Goal: Task Accomplishment & Management: Manage account settings

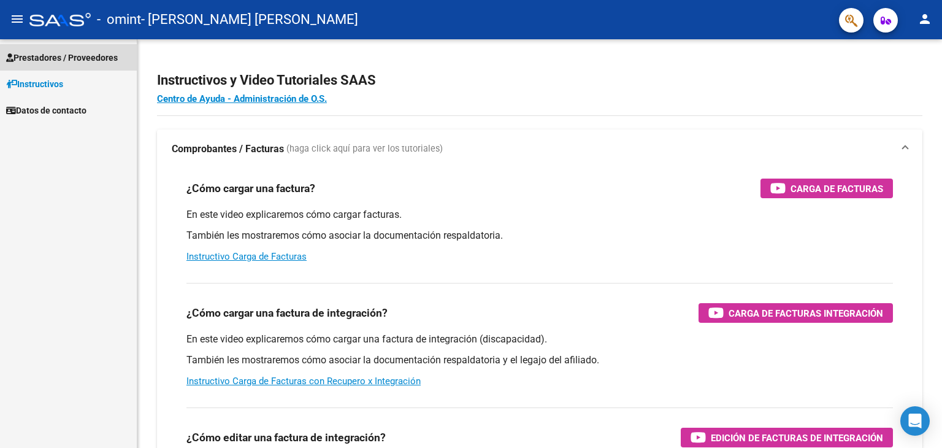
click at [76, 61] on span "Prestadores / Proveedores" at bounding box center [62, 57] width 112 height 13
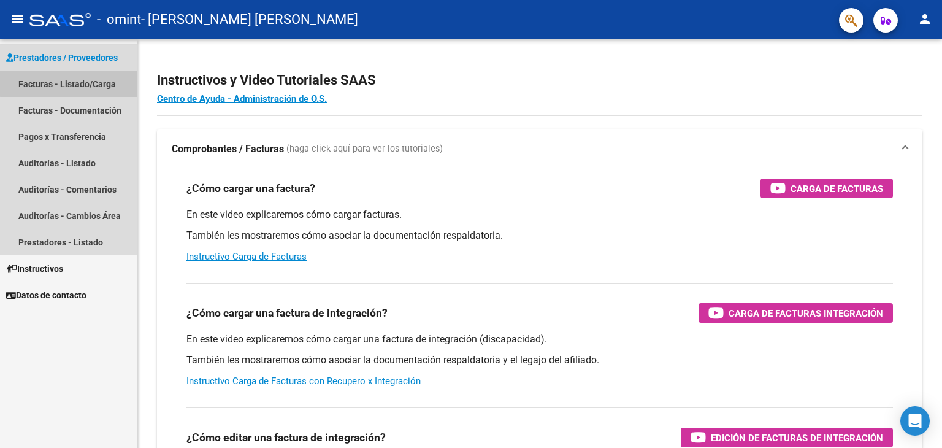
click at [80, 83] on link "Facturas - Listado/Carga" at bounding box center [68, 84] width 137 height 26
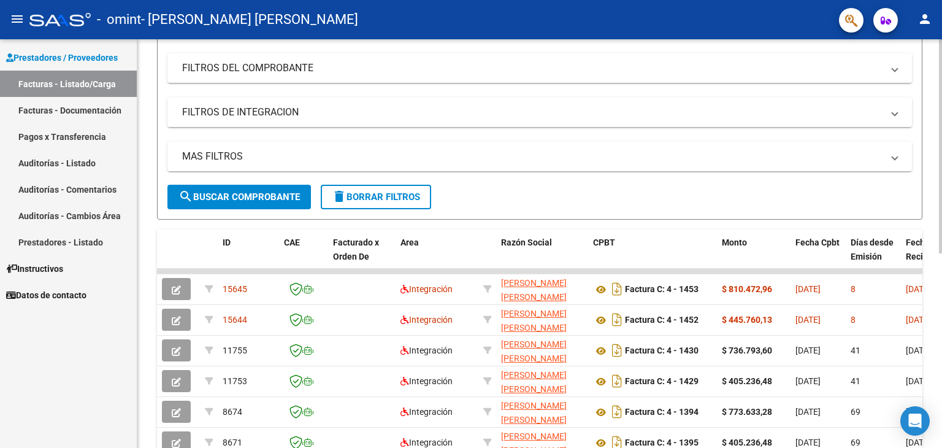
scroll to position [184, 0]
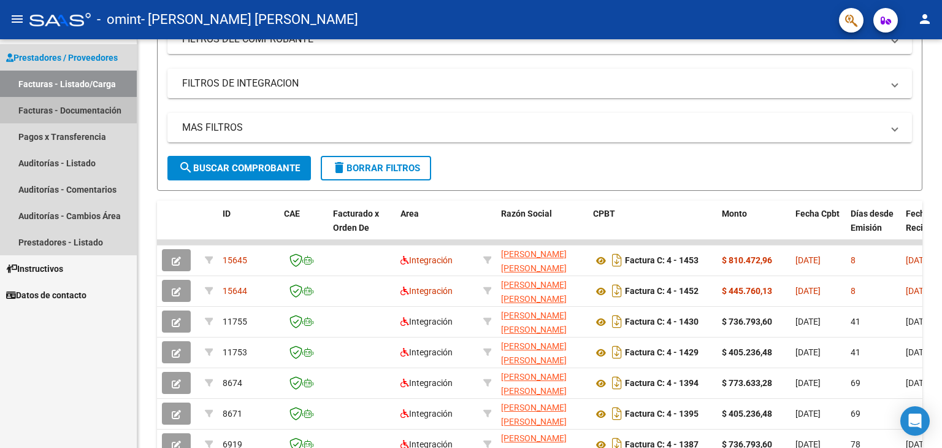
click at [47, 109] on link "Facturas - Documentación" at bounding box center [68, 110] width 137 height 26
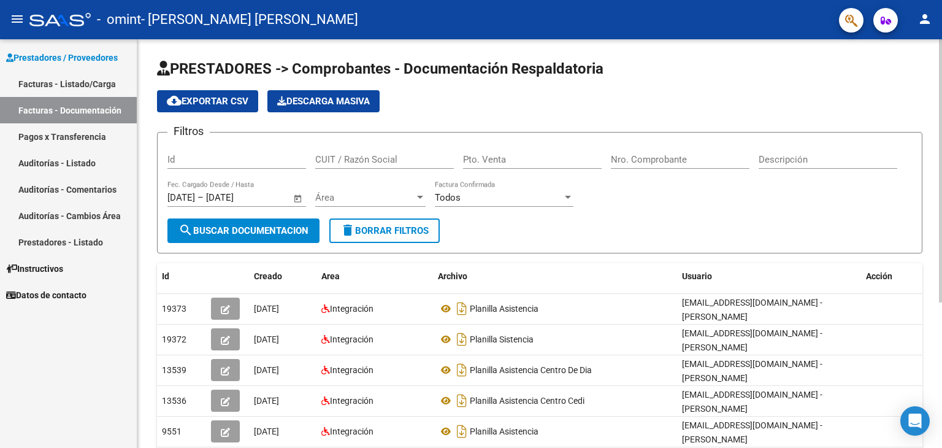
scroll to position [61, 0]
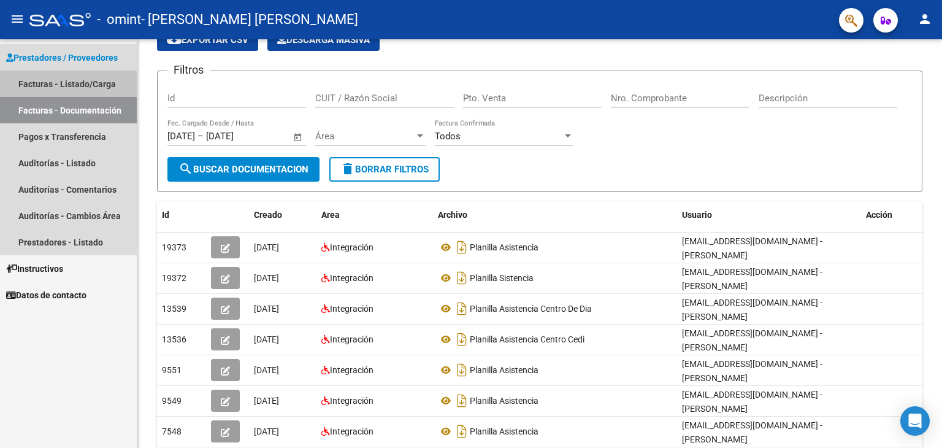
click at [56, 85] on link "Facturas - Listado/Carga" at bounding box center [68, 84] width 137 height 26
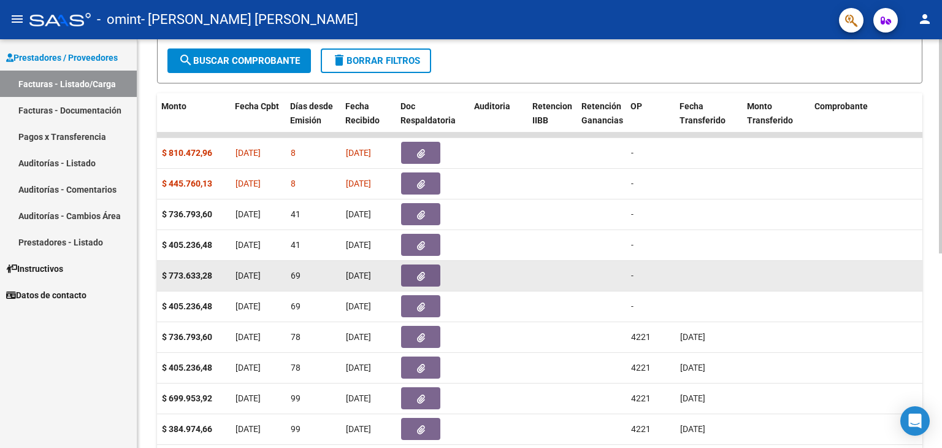
scroll to position [370, 0]
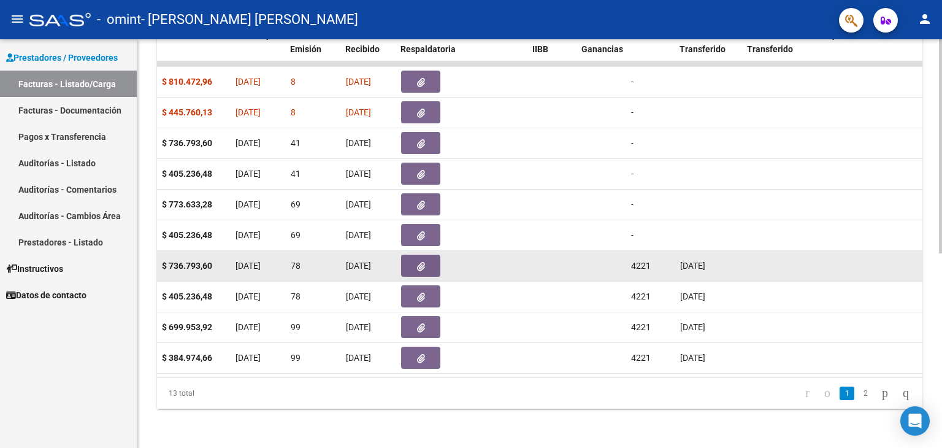
click at [641, 261] on span "4221" at bounding box center [641, 266] width 20 height 10
click at [425, 255] on button "button" at bounding box center [420, 265] width 39 height 22
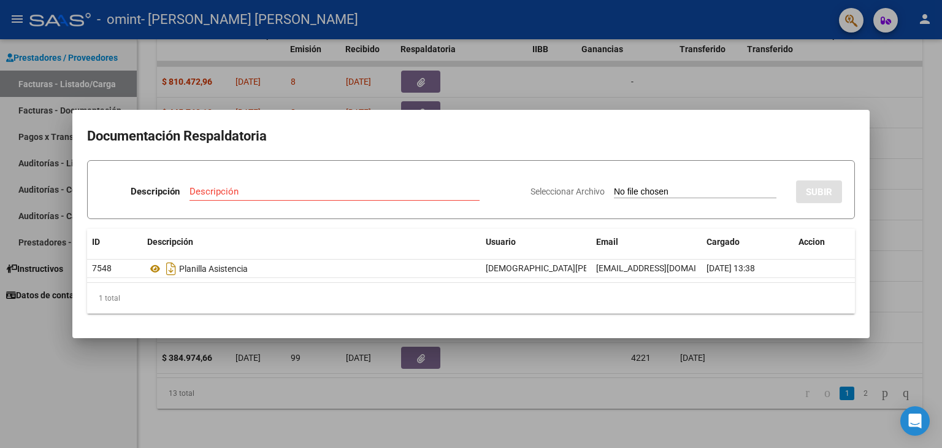
click at [591, 99] on div at bounding box center [471, 224] width 942 height 448
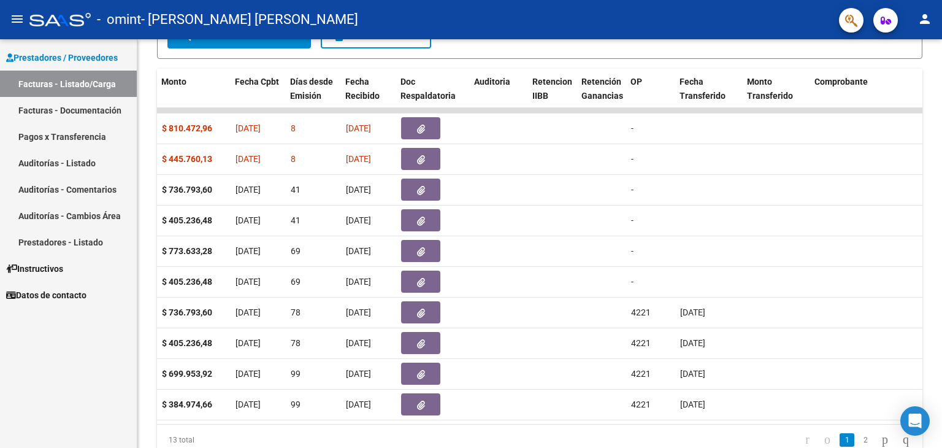
scroll to position [186, 0]
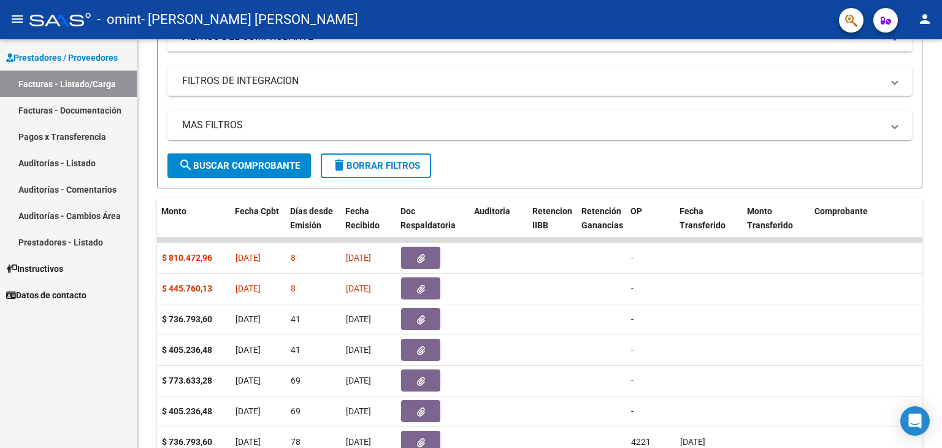
click at [925, 22] on mat-icon "person" at bounding box center [924, 19] width 15 height 15
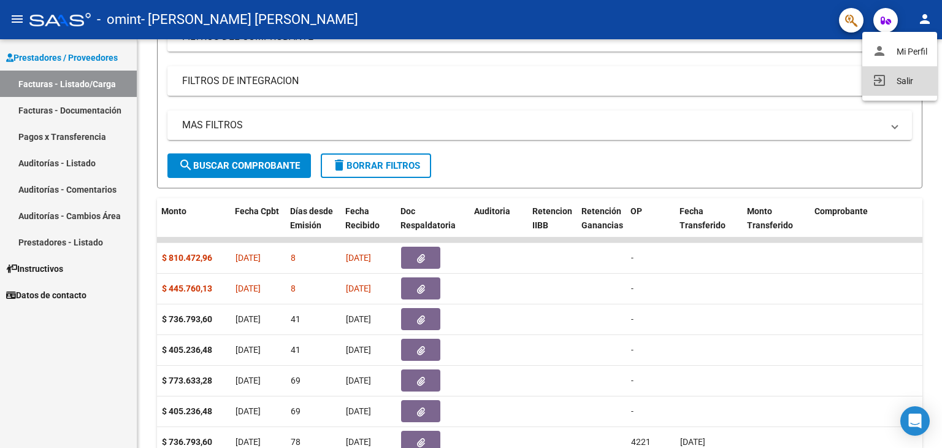
click at [894, 77] on button "exit_to_app Salir" at bounding box center [899, 80] width 75 height 29
